Goal: Contribute content

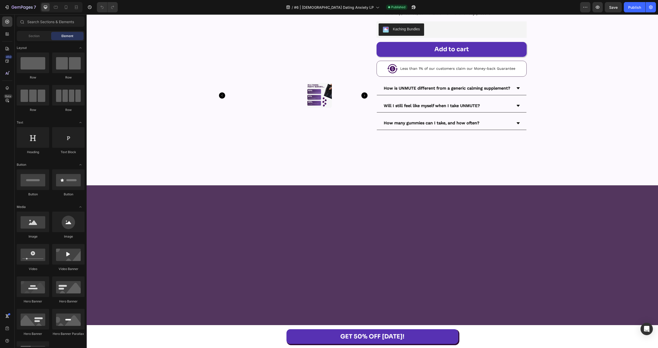
scroll to position [4431, 0]
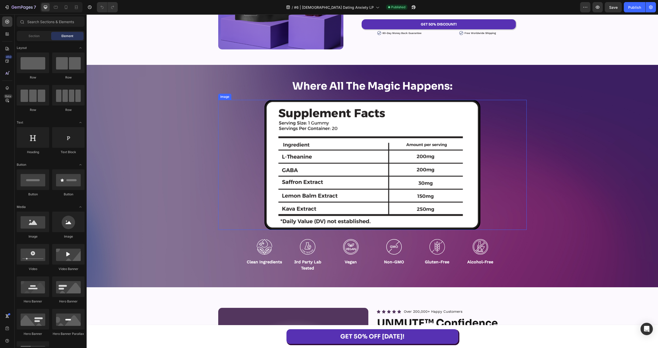
click at [347, 153] on img at bounding box center [373, 165] width 216 height 130
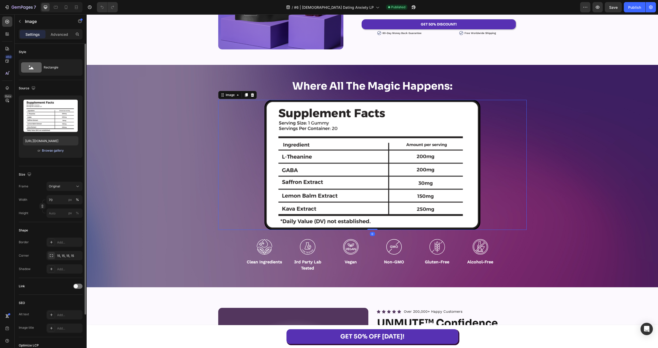
click at [55, 150] on div "Browse gallery" at bounding box center [53, 150] width 22 height 5
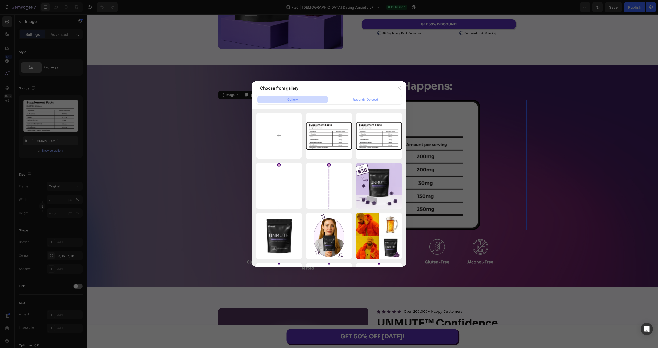
click at [0, 0] on div "300mg.png 88.91 kb" at bounding box center [0, 0] width 0 height 0
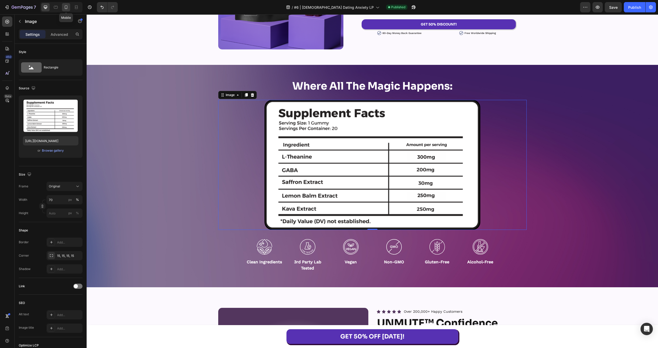
click at [67, 5] on icon at bounding box center [66, 7] width 3 height 4
type input "[URL][DOMAIN_NAME]"
type input "100"
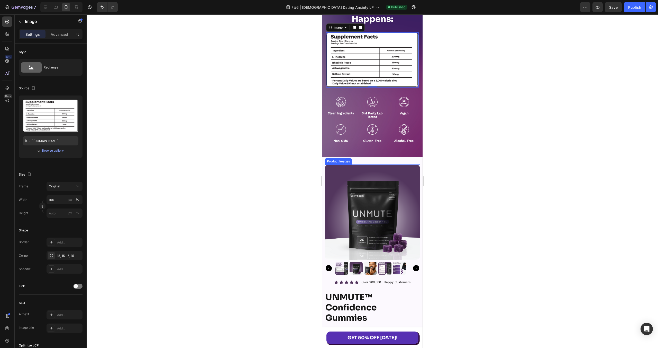
scroll to position [4686, 0]
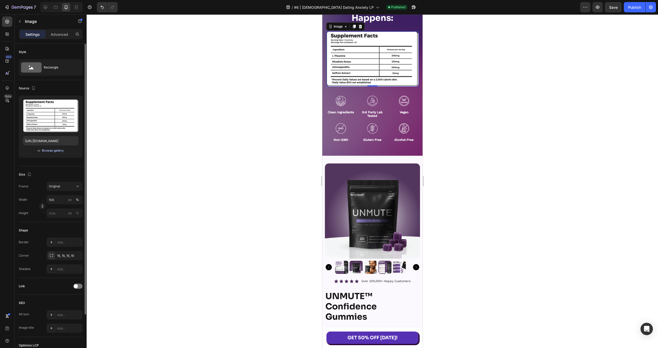
click at [52, 149] on div "Browse gallery" at bounding box center [53, 150] width 22 height 5
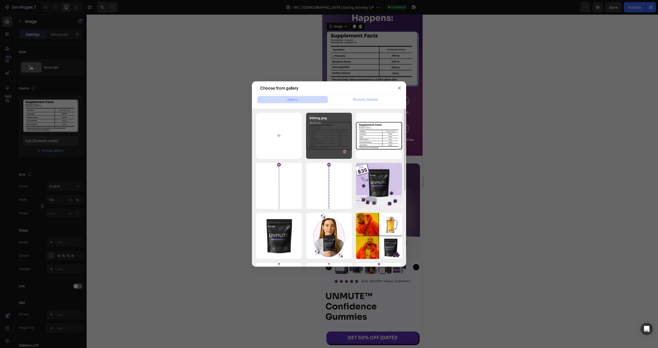
click at [309, 143] on div "300mg.png 88.91 kb" at bounding box center [329, 136] width 46 height 46
type input "[URL][DOMAIN_NAME]"
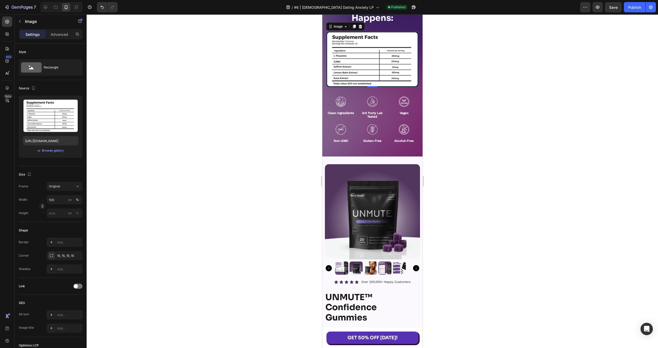
drag, startPoint x: 637, startPoint y: 11, endPoint x: 491, endPoint y: 114, distance: 178.8
click at [637, 11] on button "Publish" at bounding box center [635, 7] width 22 height 10
